Goal: Task Accomplishment & Management: Manage account settings

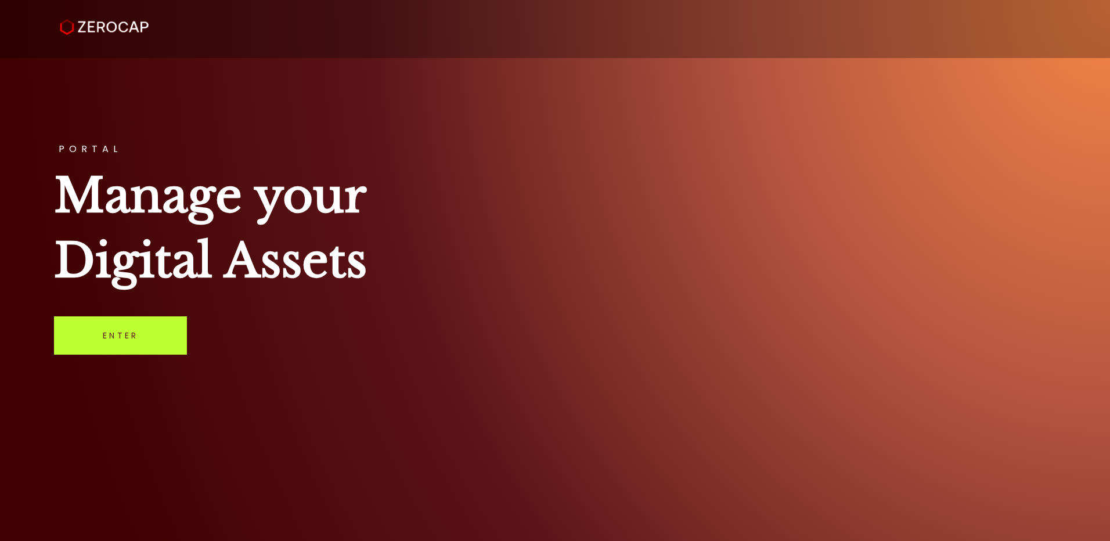
click at [143, 337] on link "Enter" at bounding box center [120, 335] width 133 height 38
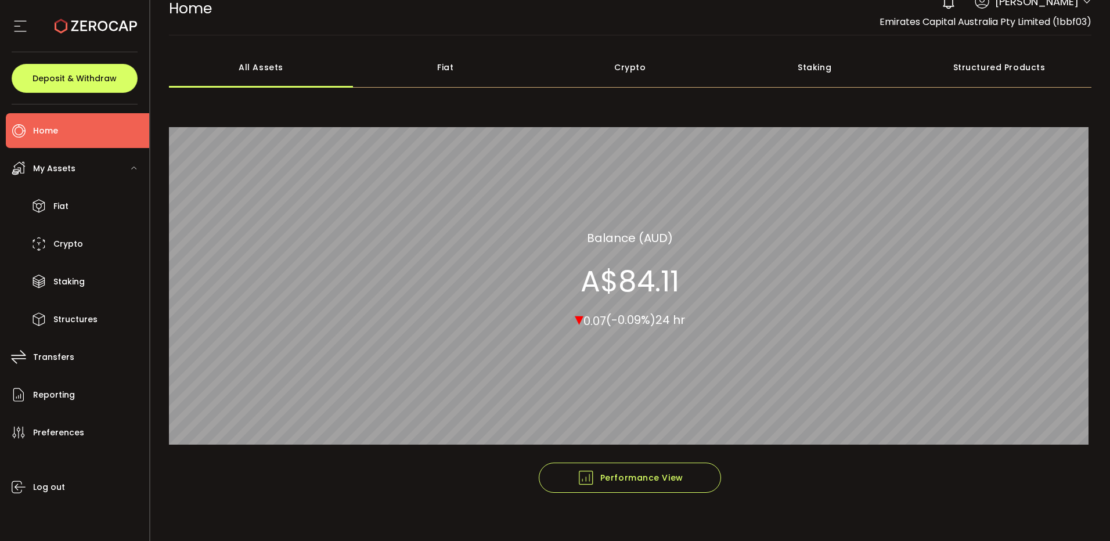
scroll to position [31, 0]
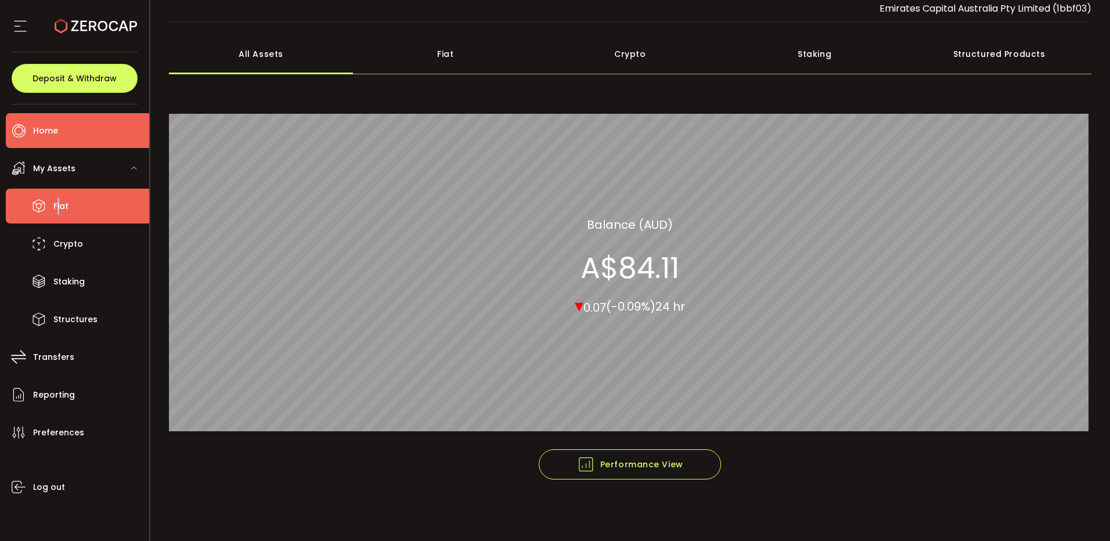
click at [60, 203] on span "Fiat" at bounding box center [60, 206] width 15 height 17
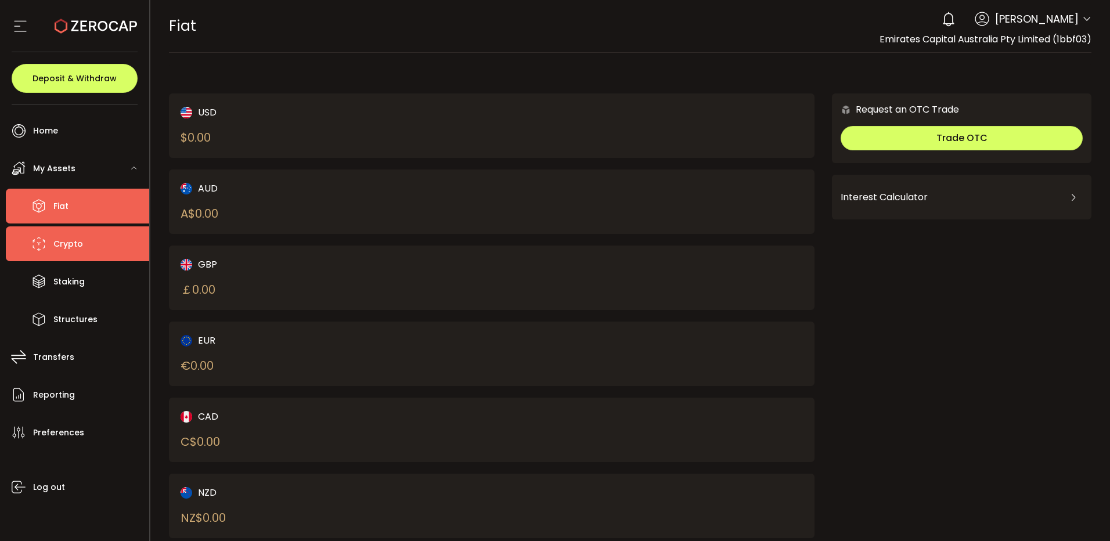
click at [53, 240] on li "Crypto" at bounding box center [77, 243] width 143 height 35
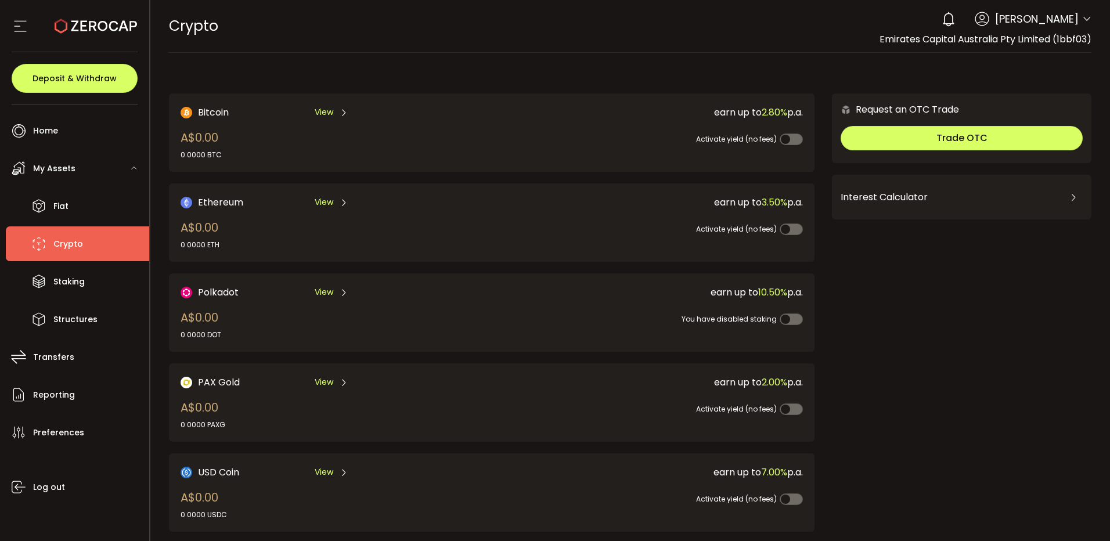
click at [84, 244] on li "Crypto" at bounding box center [77, 243] width 143 height 35
click at [1072, 17] on span "Brian Silvia" at bounding box center [1037, 19] width 84 height 16
click at [1084, 19] on icon at bounding box center [1086, 19] width 9 height 9
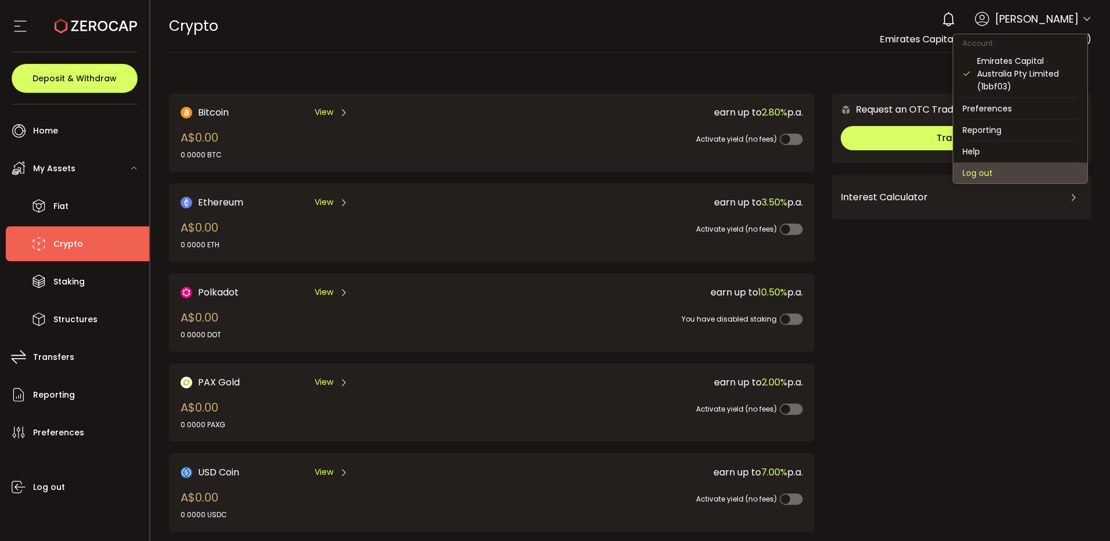
click at [1006, 168] on li "Log out" at bounding box center [1020, 173] width 134 height 21
